Goal: Transaction & Acquisition: Subscribe to service/newsletter

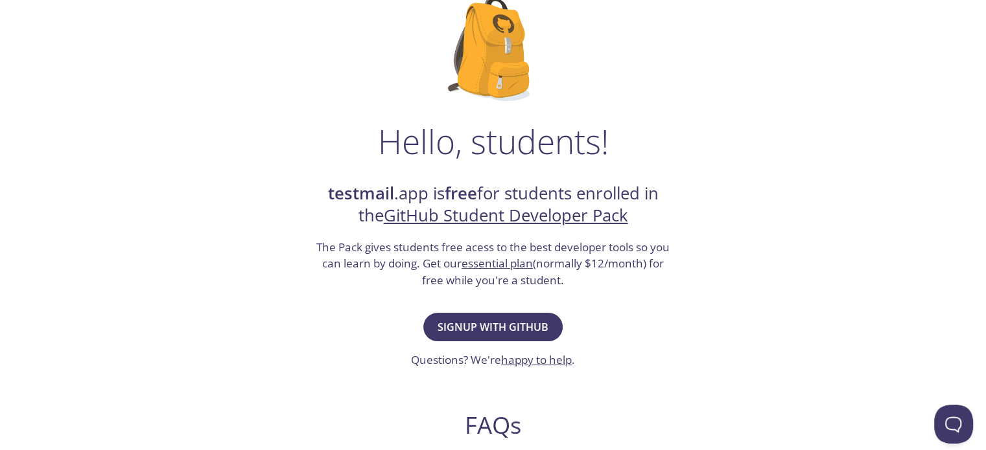
scroll to position [130, 0]
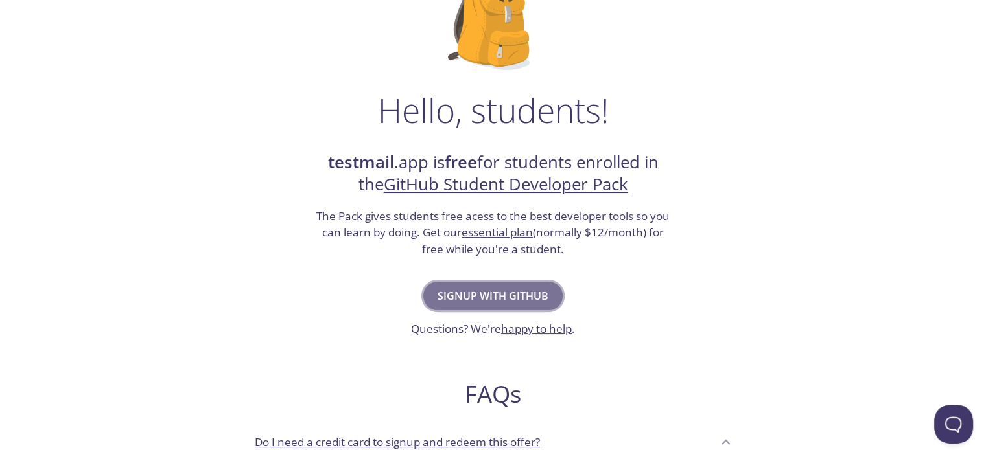
click at [522, 284] on button "Signup with GitHub" at bounding box center [492, 296] width 139 height 29
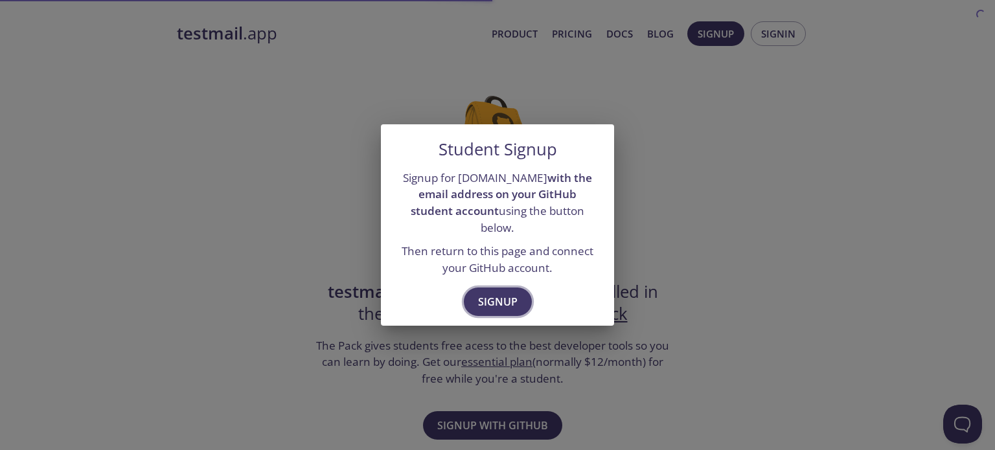
click at [511, 293] on span "Signup" at bounding box center [498, 302] width 40 height 18
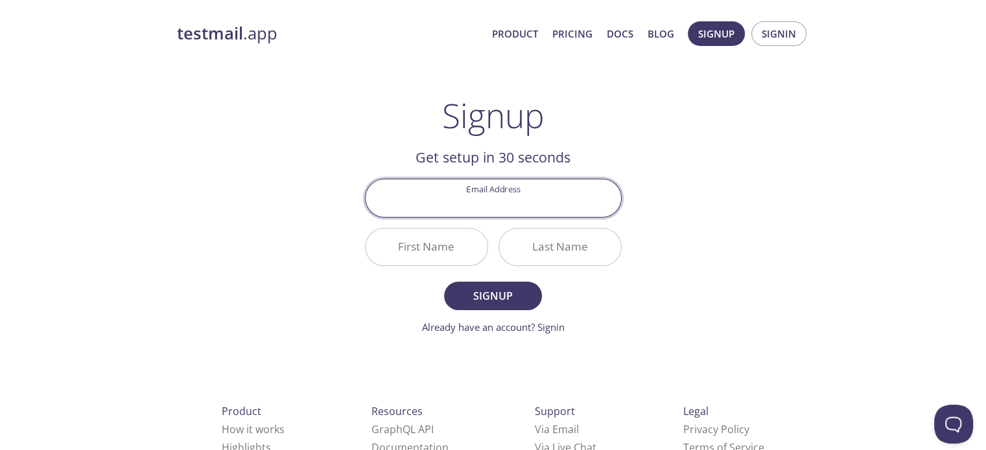
click at [511, 211] on input "Email Address" at bounding box center [492, 198] width 255 height 37
type input "[EMAIL_ADDRESS][DOMAIN_NAME]"
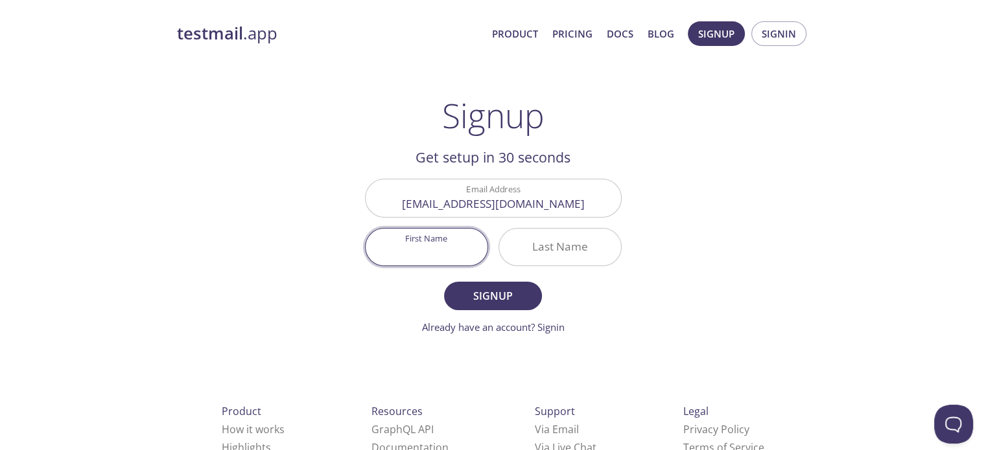
click at [417, 249] on input "First Name" at bounding box center [426, 247] width 122 height 37
type input "Rewarth"
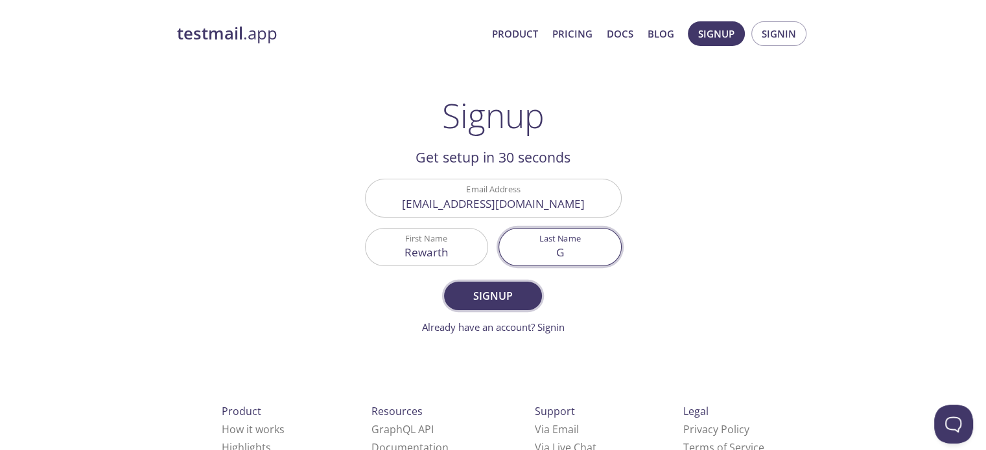
type input "G"
click at [480, 288] on span "Signup" at bounding box center [492, 296] width 69 height 18
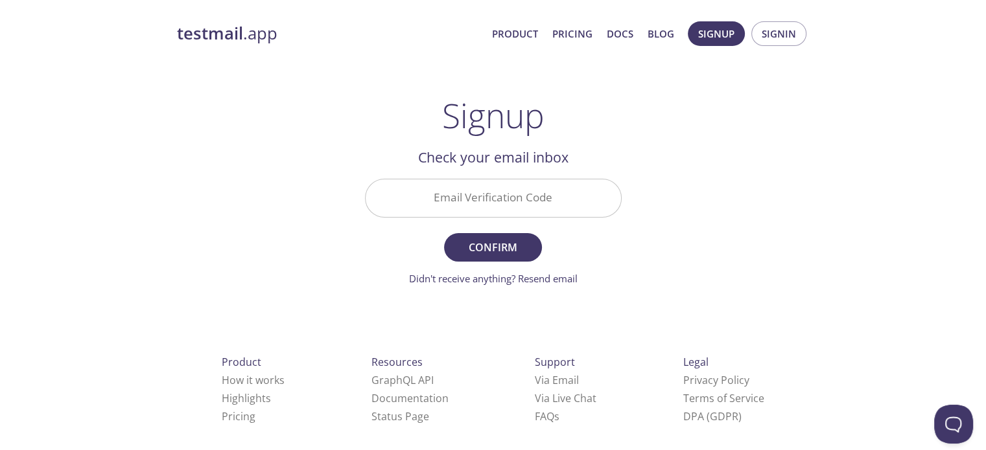
click at [526, 192] on input "Email Verification Code" at bounding box center [492, 198] width 255 height 37
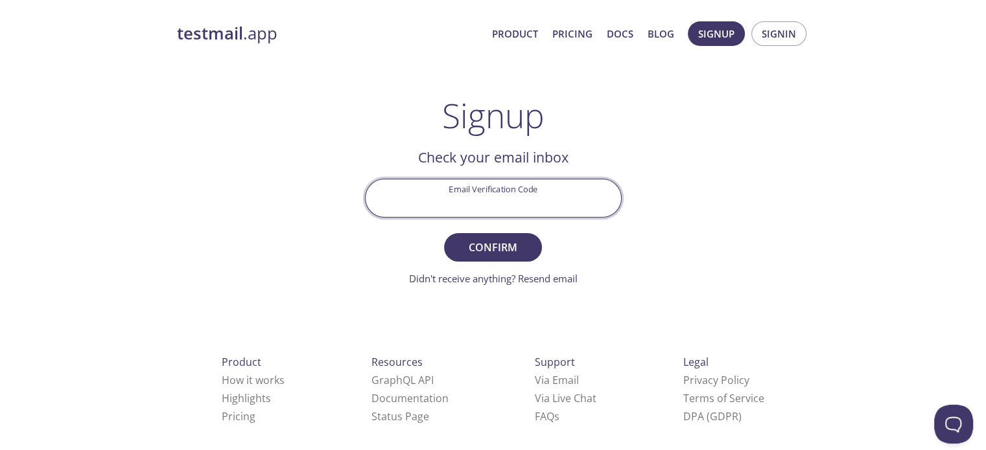
paste input "4B2A9LN"
type input "4B2A9LN"
click at [520, 246] on span "Confirm" at bounding box center [492, 247] width 69 height 18
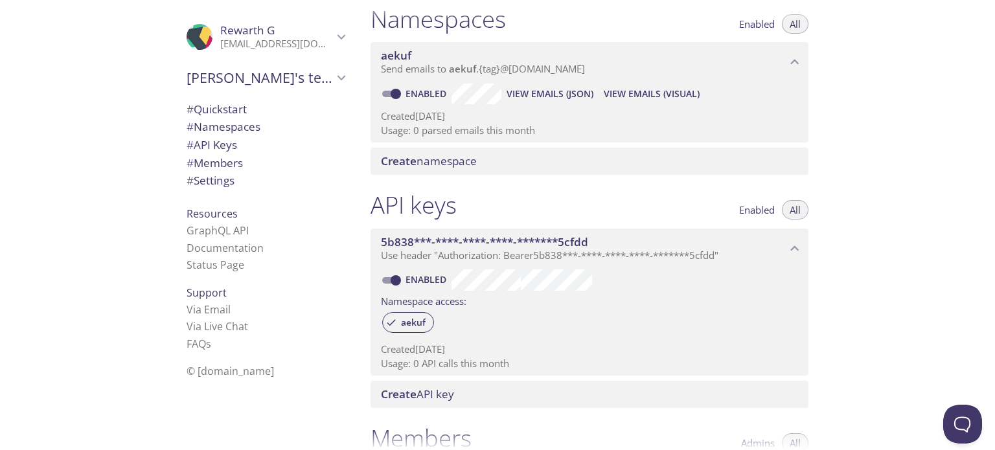
scroll to position [82, 0]
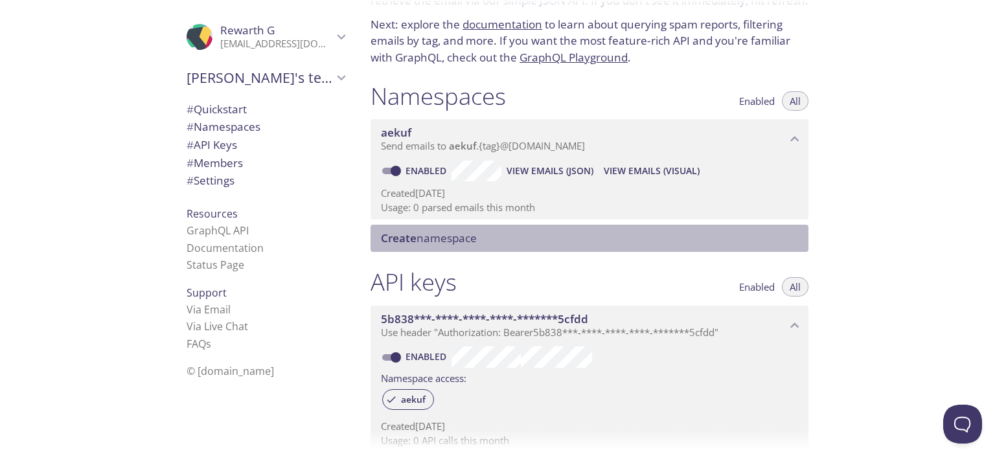
click at [459, 237] on span "Create namespace" at bounding box center [429, 238] width 96 height 15
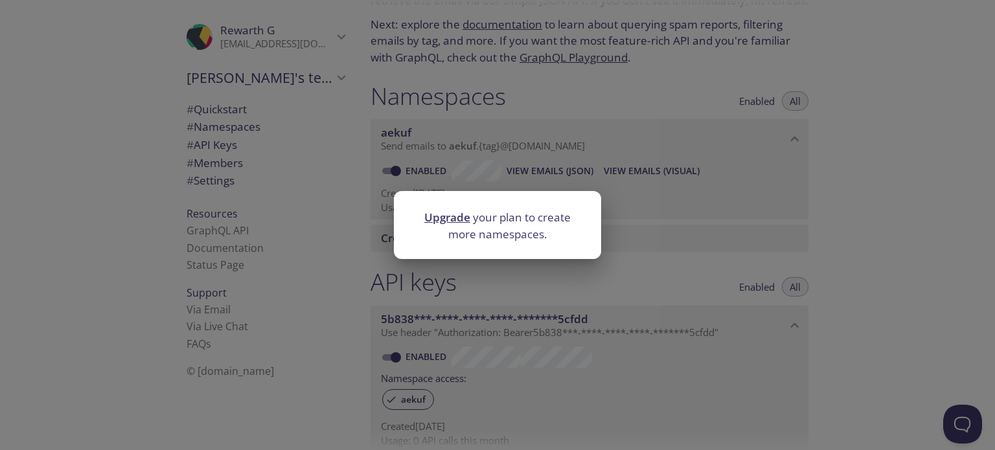
click at [557, 138] on div "Upgrade your plan to create more namespaces." at bounding box center [497, 225] width 995 height 450
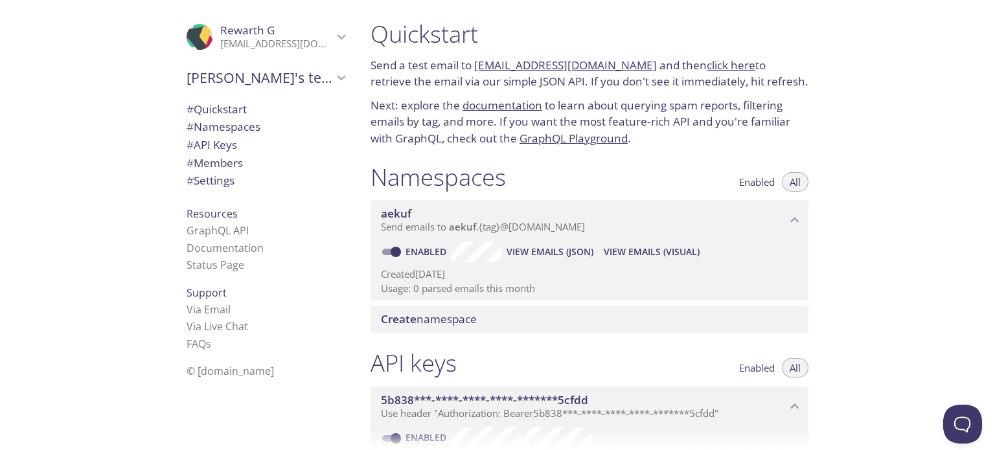
scroll to position [0, 0]
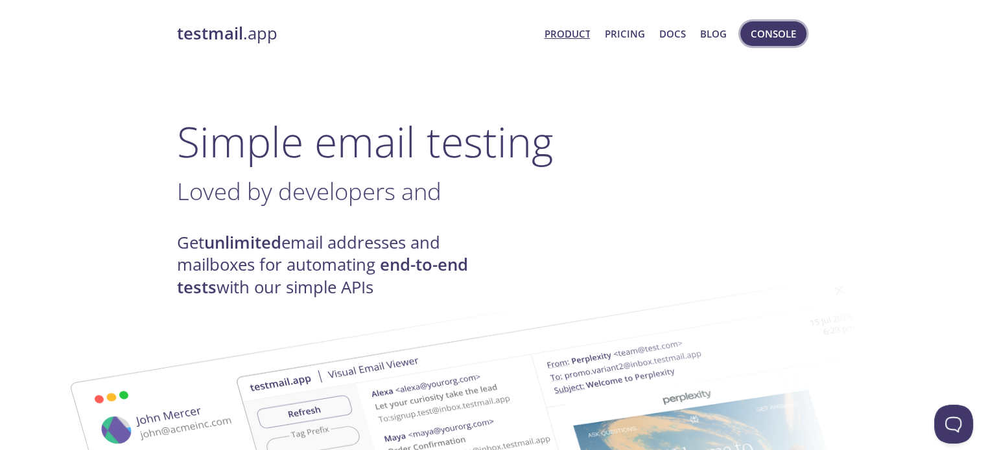
click at [785, 28] on span "Console" at bounding box center [772, 33] width 45 height 17
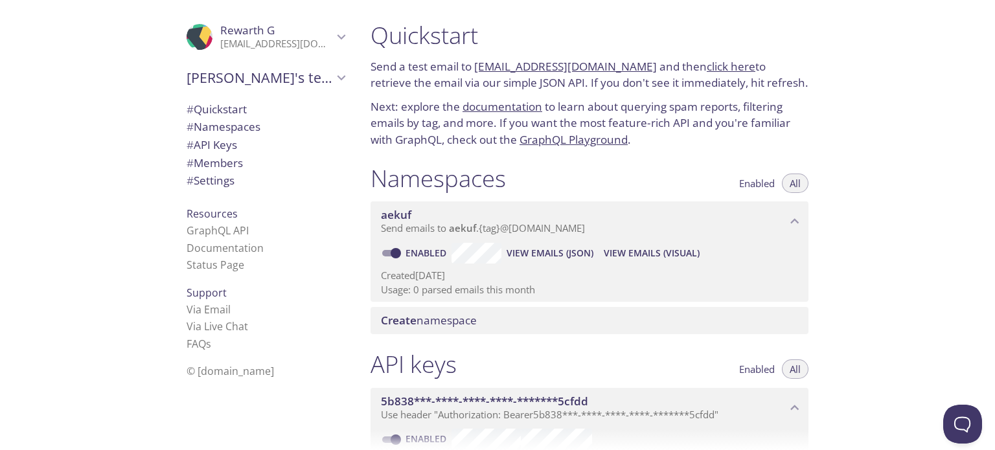
scroll to position [130, 0]
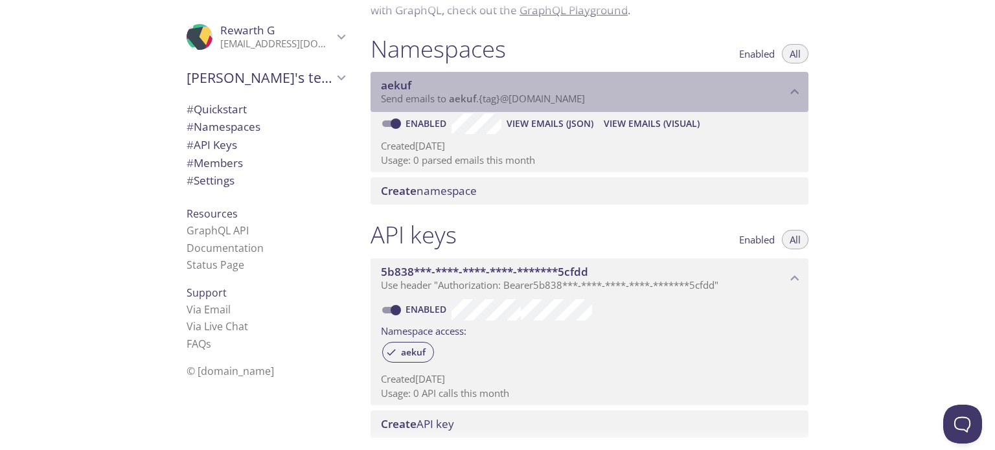
click at [554, 106] on div "aekuf Send emails to aekuf . {tag} @inbox.testmail.app" at bounding box center [590, 92] width 438 height 40
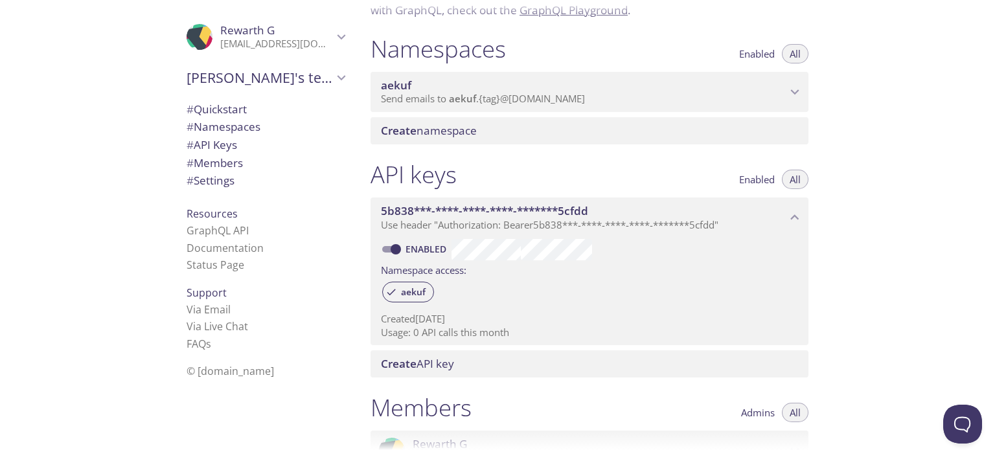
click at [568, 103] on span "Send emails to aekuf . {tag} @inbox.testmail.app" at bounding box center [483, 98] width 204 height 13
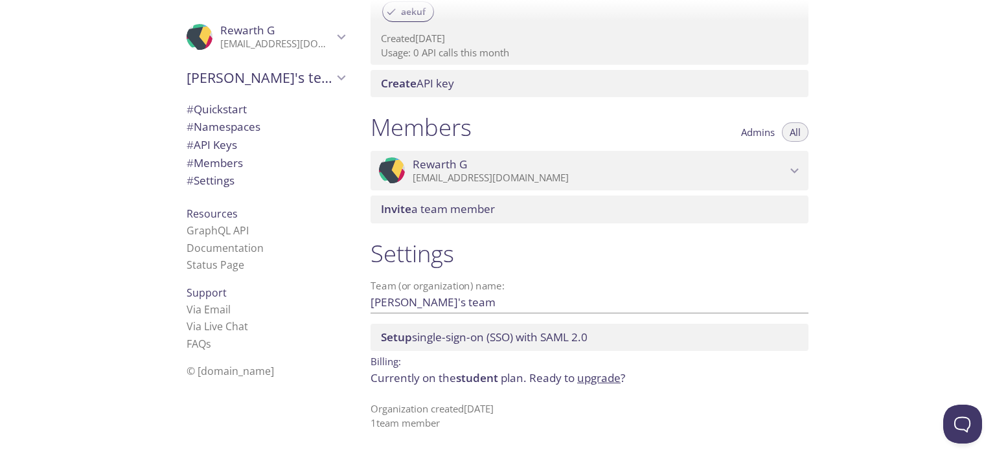
scroll to position [471, 0]
click at [211, 126] on span "# Namespaces" at bounding box center [224, 126] width 74 height 15
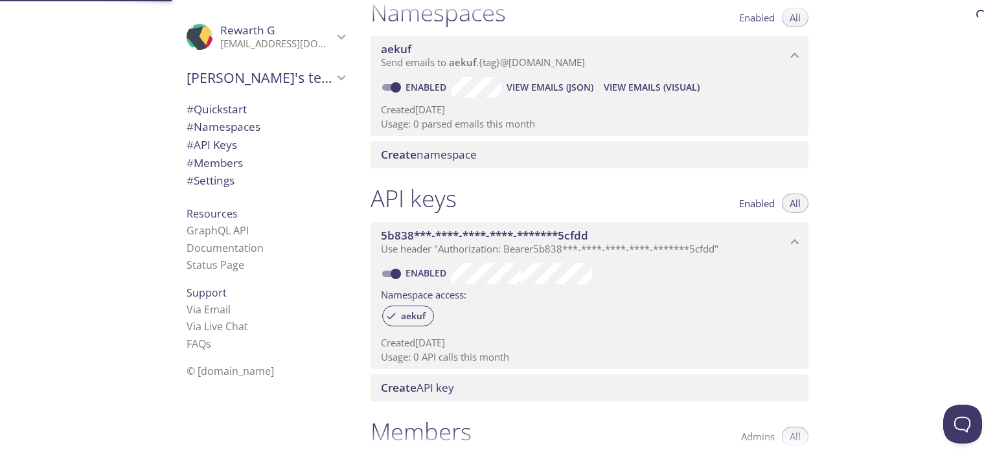
scroll to position [163, 0]
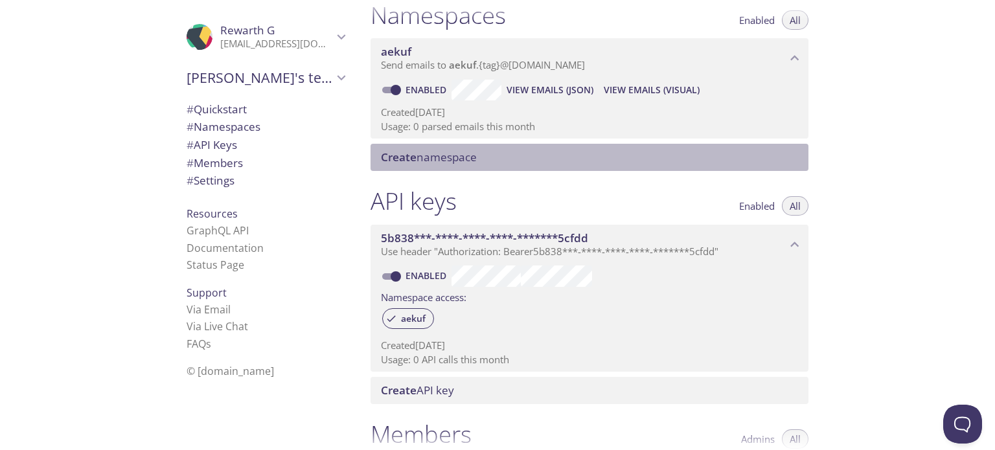
click at [406, 160] on span "Create" at bounding box center [399, 157] width 36 height 15
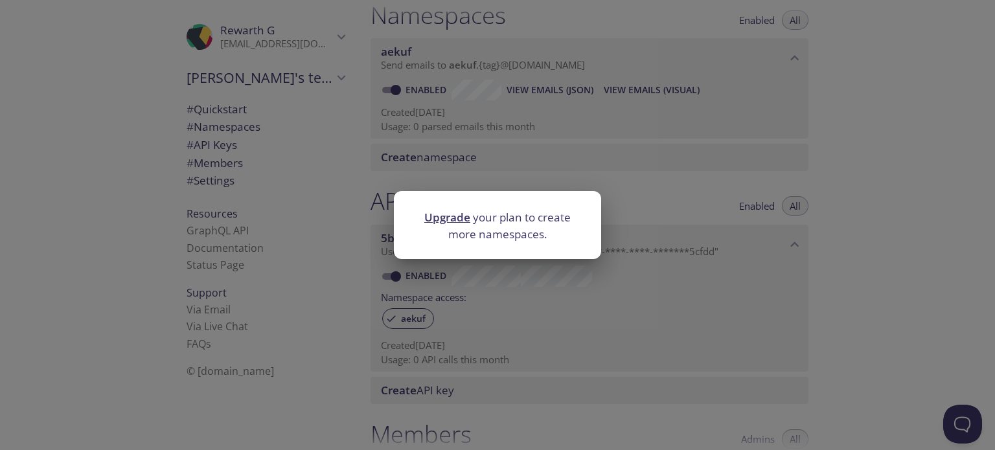
click at [406, 160] on div "Upgrade your plan to create more namespaces." at bounding box center [497, 225] width 995 height 450
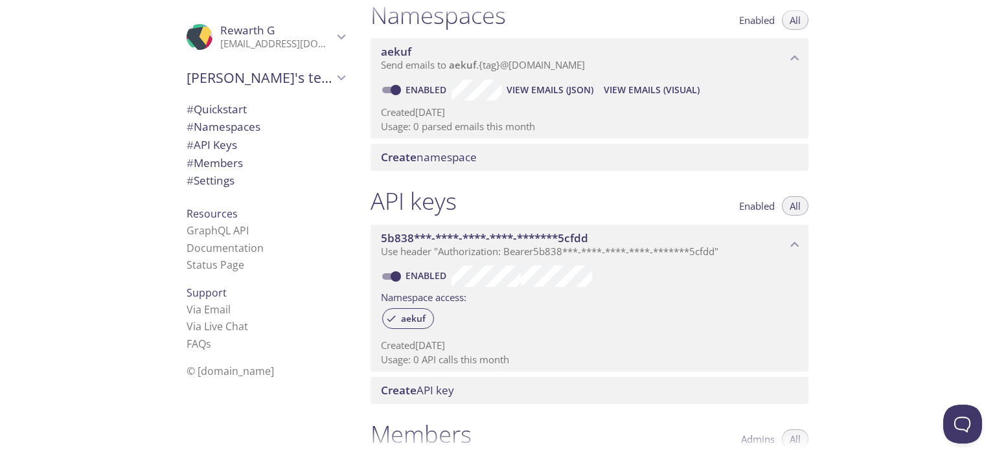
click at [394, 85] on input "Enabled" at bounding box center [396, 90] width 47 height 16
click at [394, 85] on span at bounding box center [391, 90] width 26 height 16
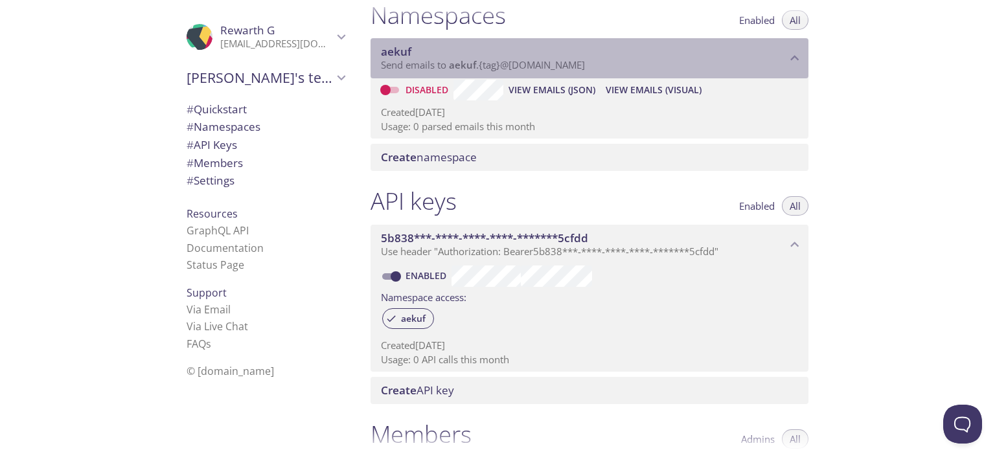
click at [459, 46] on span "aekuf" at bounding box center [584, 52] width 406 height 14
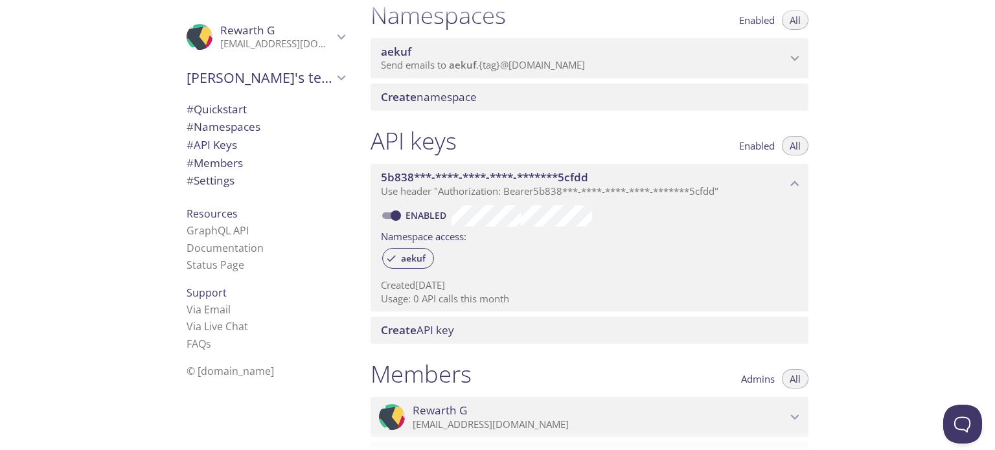
click at [435, 47] on span "aekuf" at bounding box center [584, 52] width 406 height 14
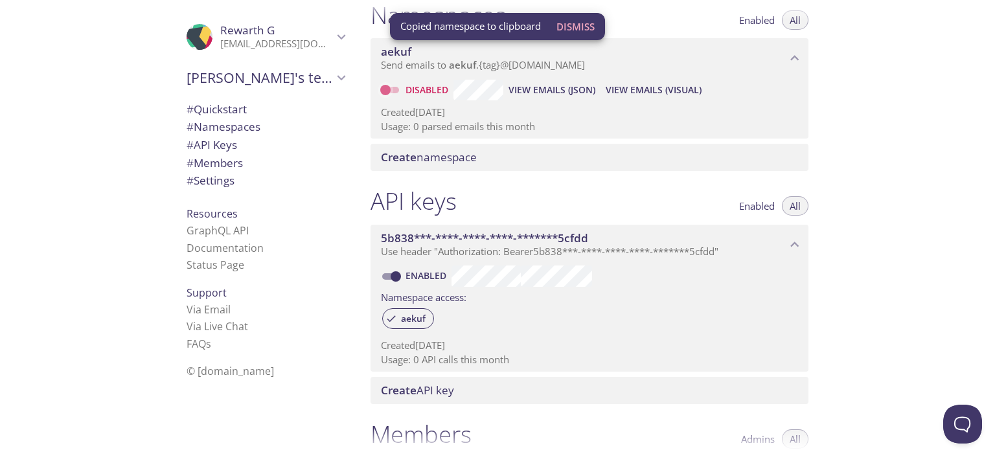
click at [391, 87] on input "Disabled" at bounding box center [385, 90] width 47 height 16
checkbox input "true"
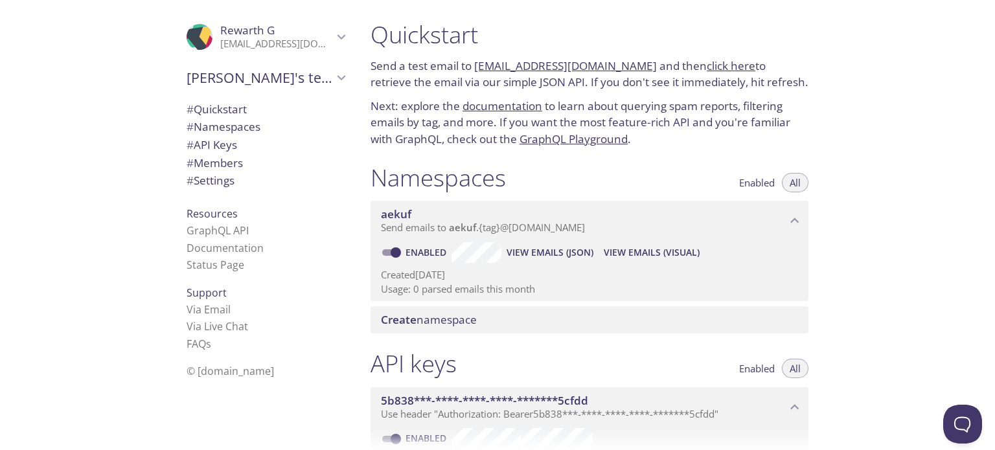
scroll to position [0, 0]
click at [726, 73] on link "click here" at bounding box center [731, 66] width 49 height 15
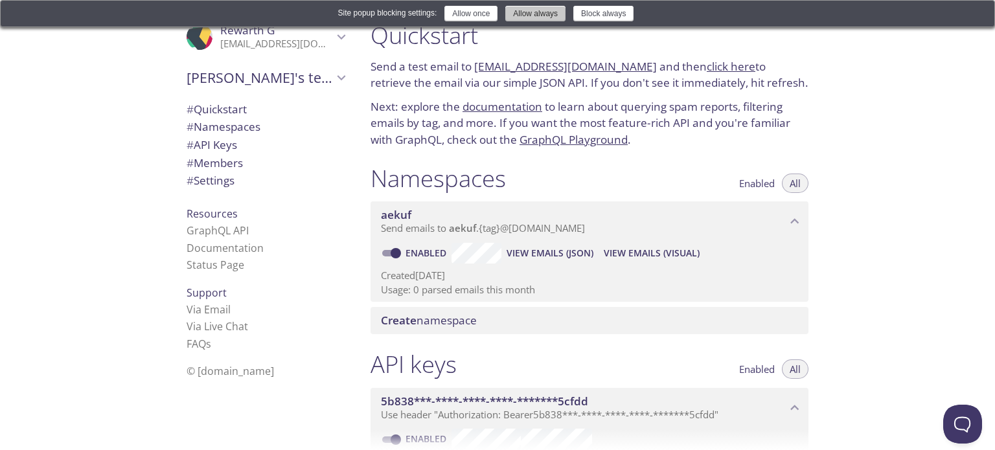
click at [530, 10] on button "Allow always" at bounding box center [535, 14] width 60 height 16
